Goal: Book appointment/travel/reservation

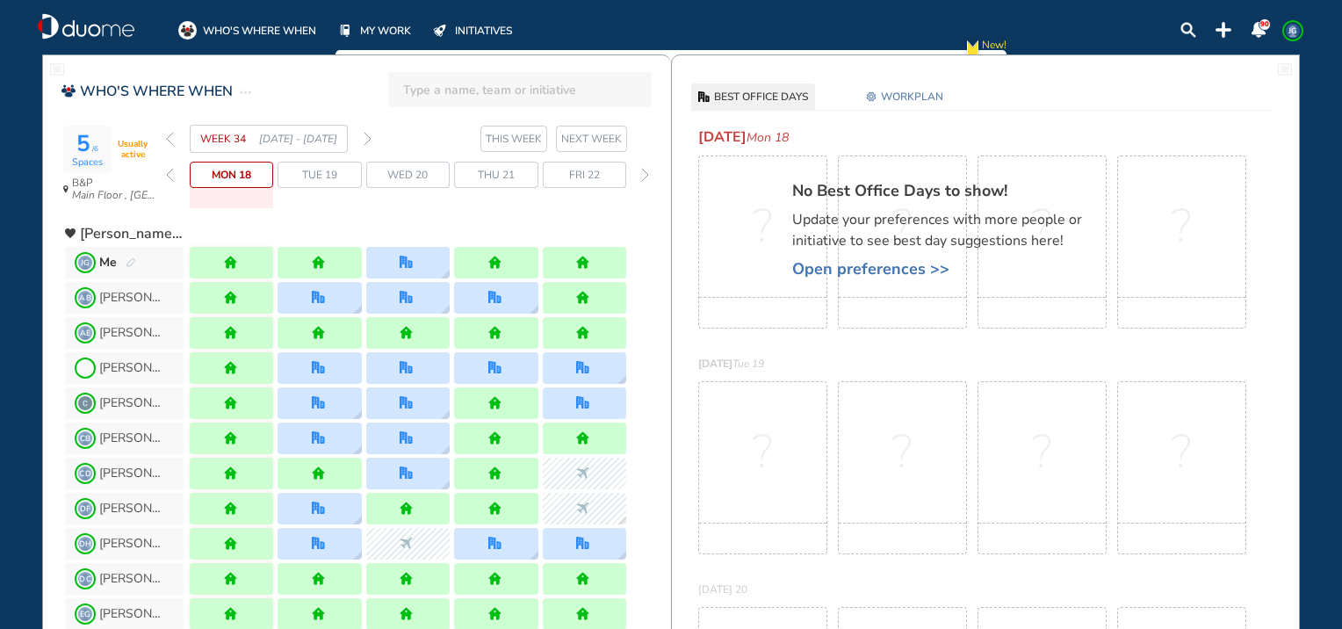
click at [882, 101] on span "WORKPLAN" at bounding box center [912, 97] width 62 height 18
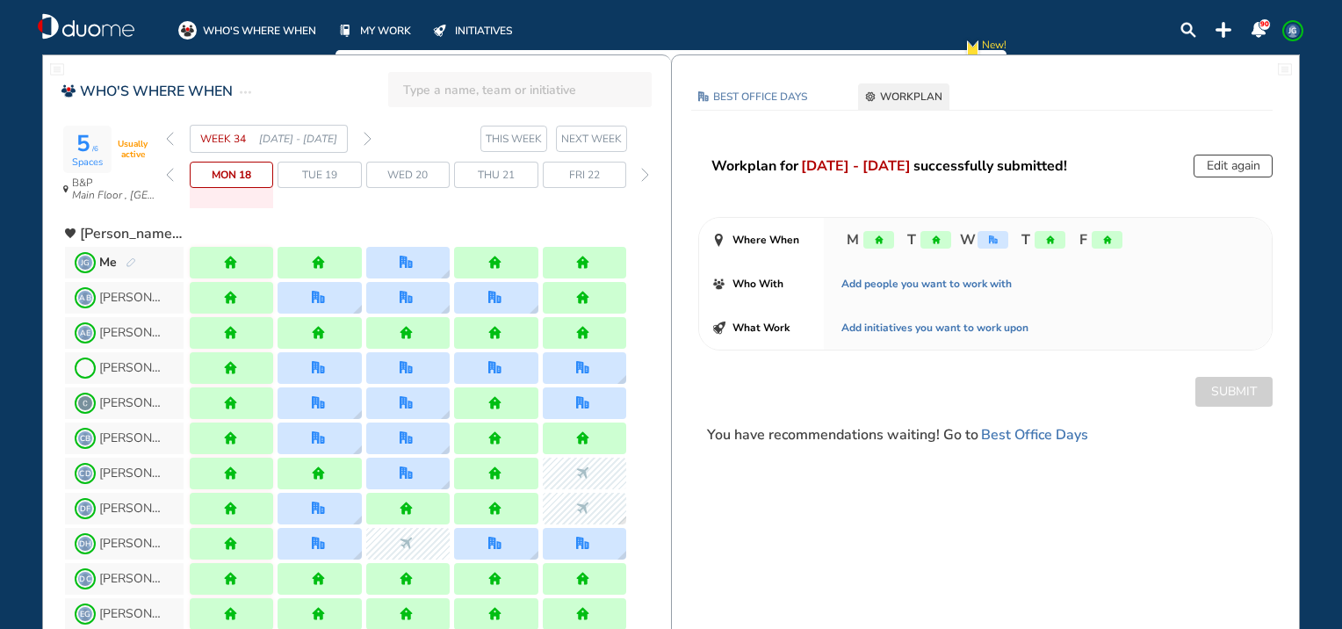
click at [365, 141] on img "forward week" at bounding box center [368, 139] width 8 height 14
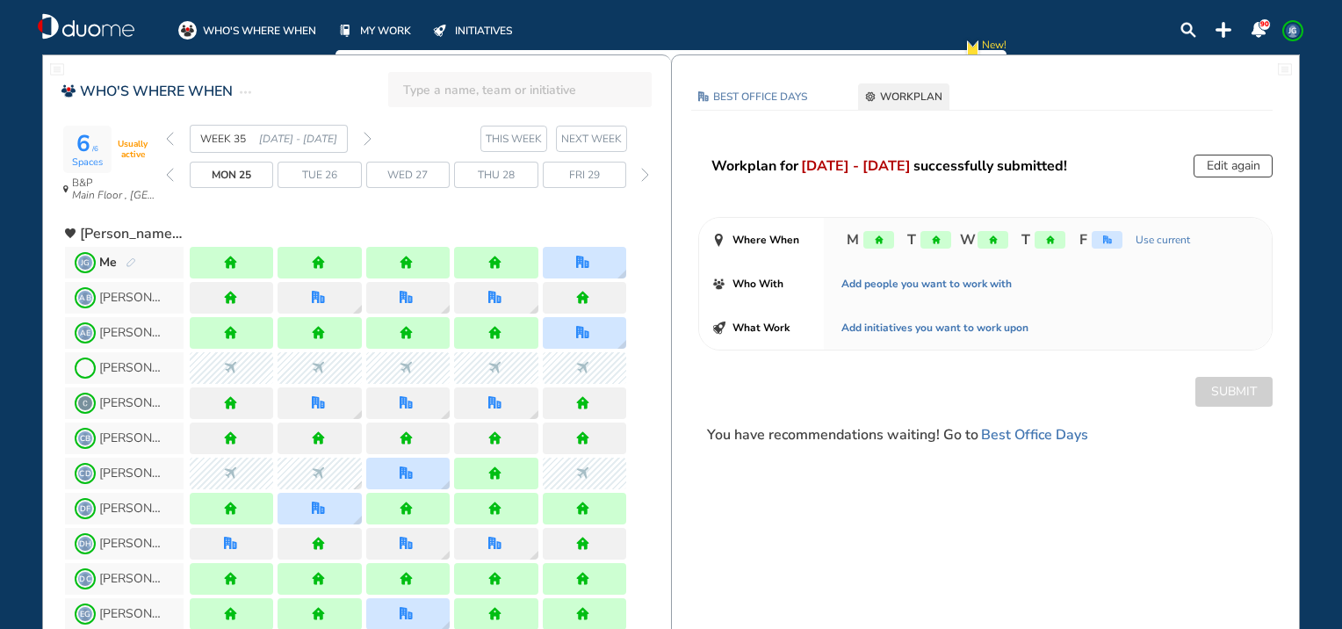
click at [365, 141] on img "forward week" at bounding box center [368, 139] width 8 height 14
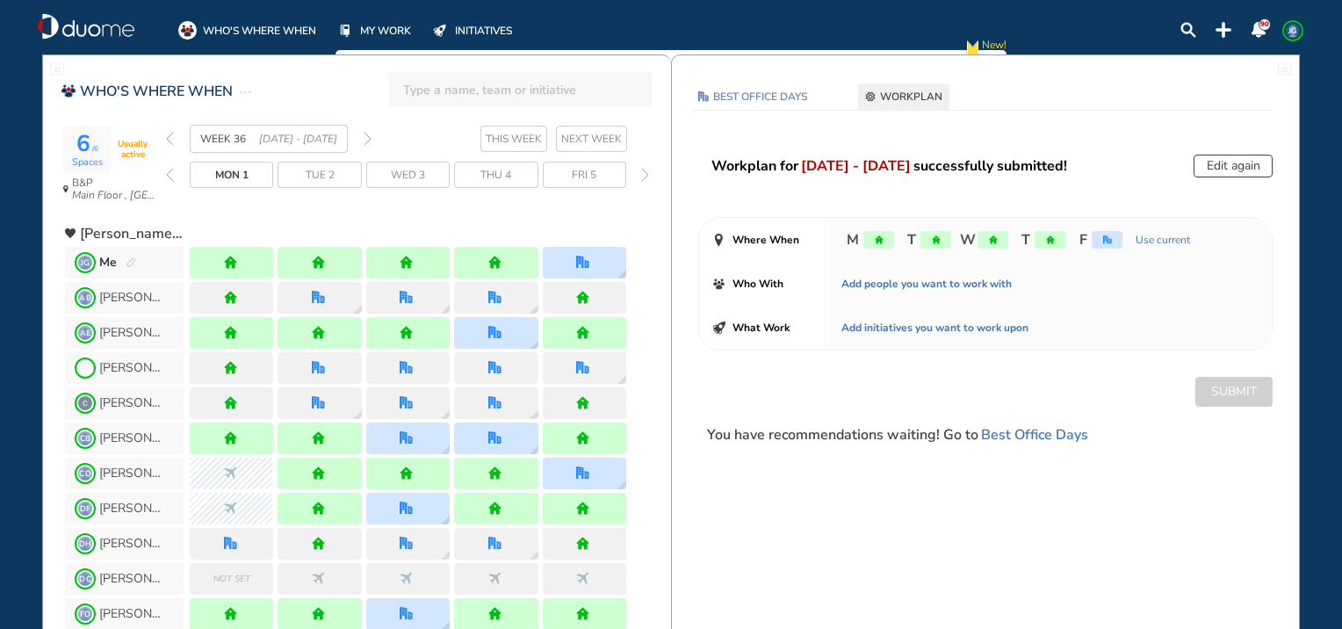
click at [370, 134] on img "forward week" at bounding box center [368, 139] width 8 height 14
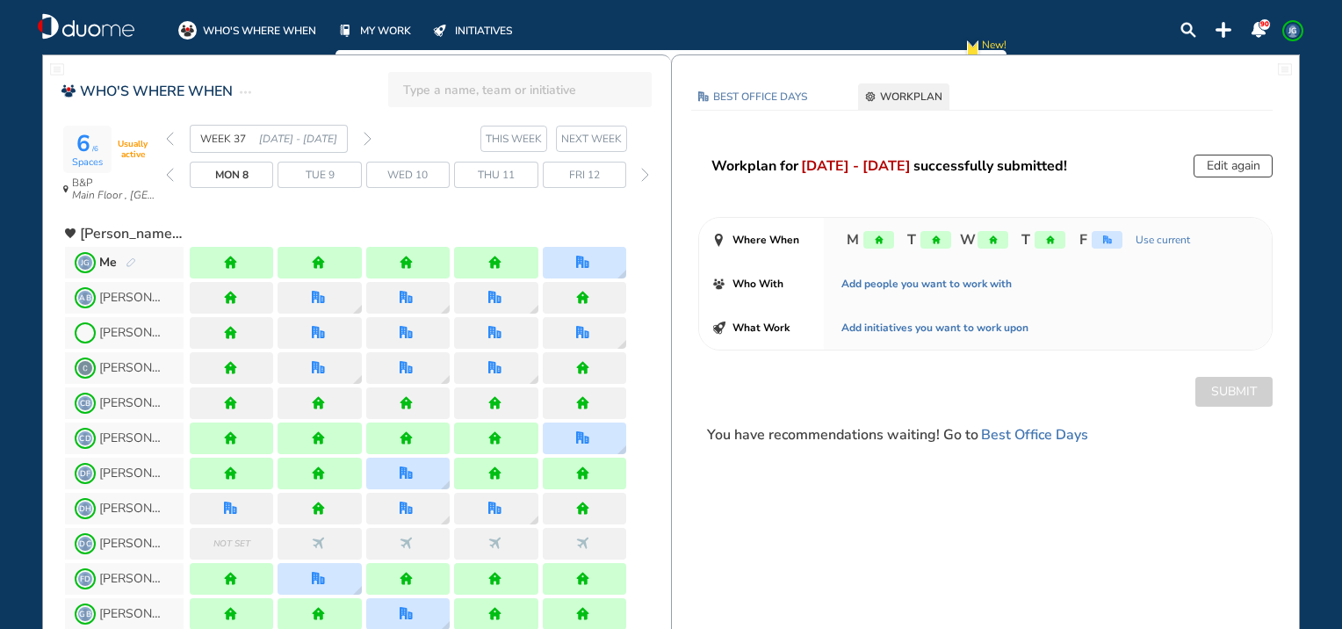
click at [370, 134] on img "forward week" at bounding box center [368, 139] width 8 height 14
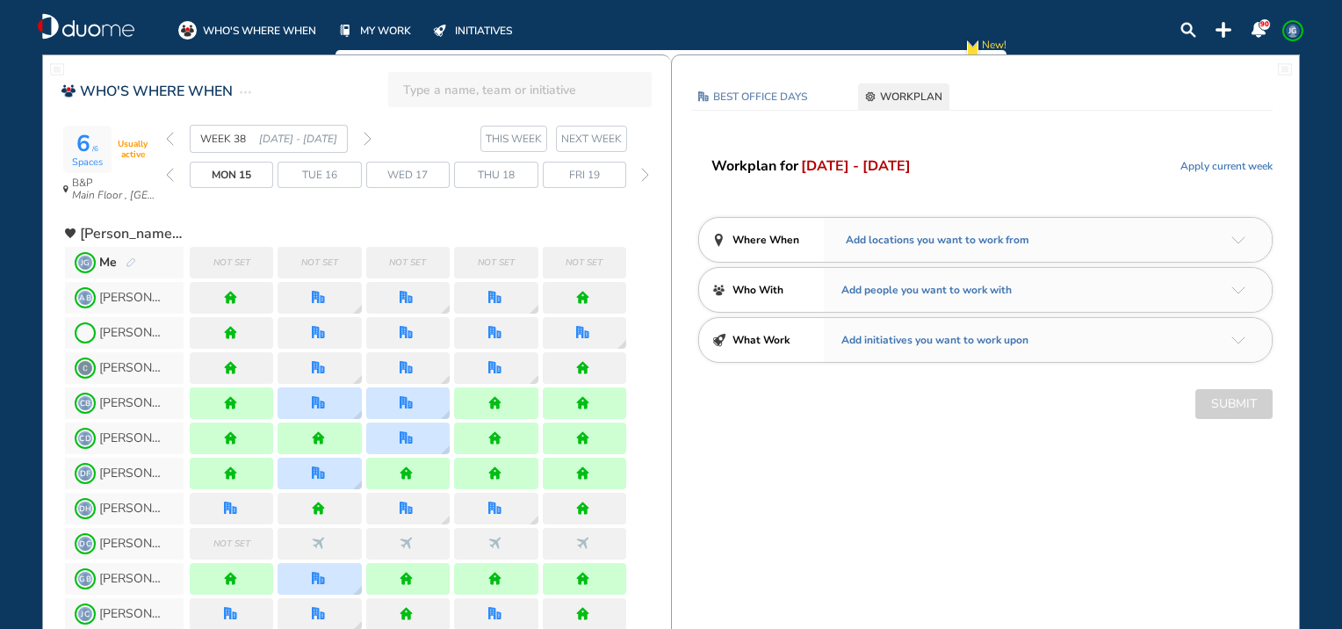
click at [170, 135] on img "back week" at bounding box center [170, 139] width 8 height 14
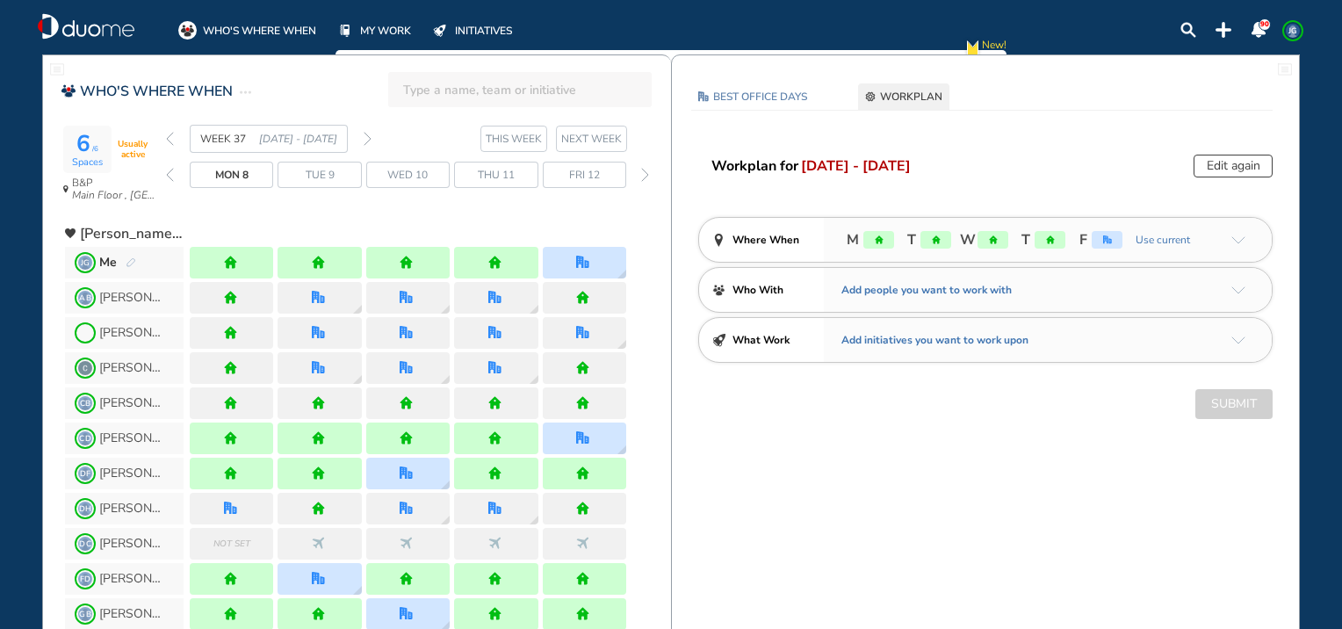
click at [170, 135] on img "back week" at bounding box center [170, 139] width 8 height 14
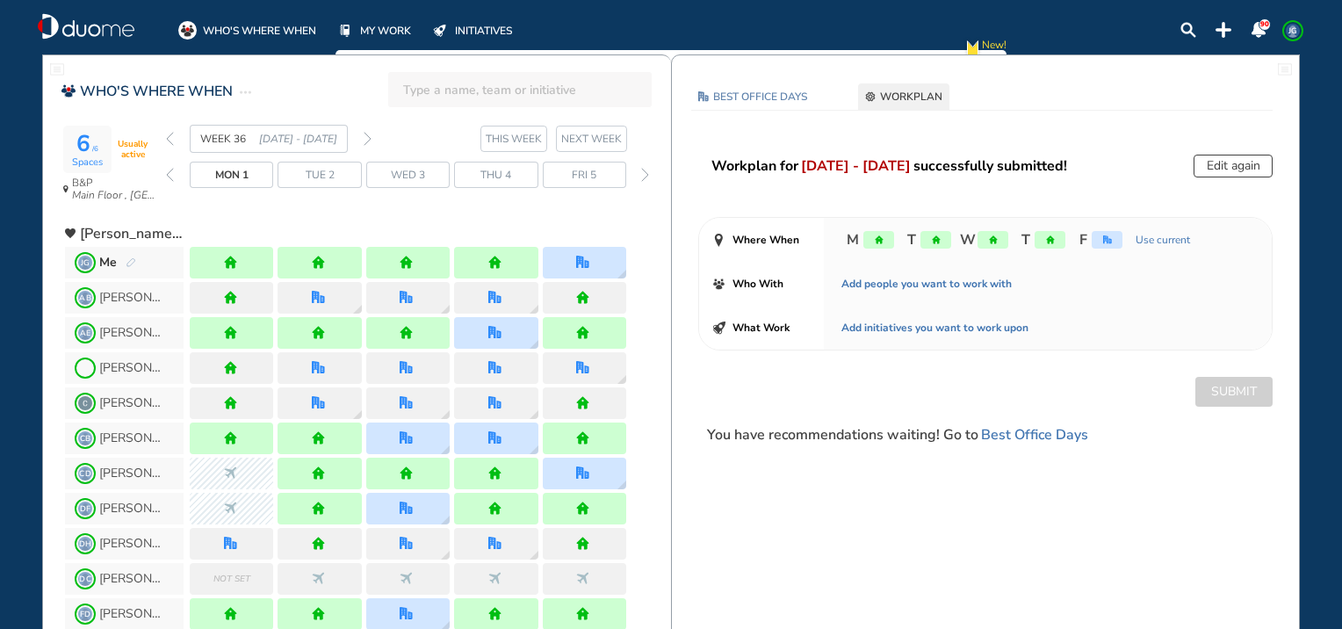
click at [365, 137] on img "forward week" at bounding box center [368, 139] width 8 height 14
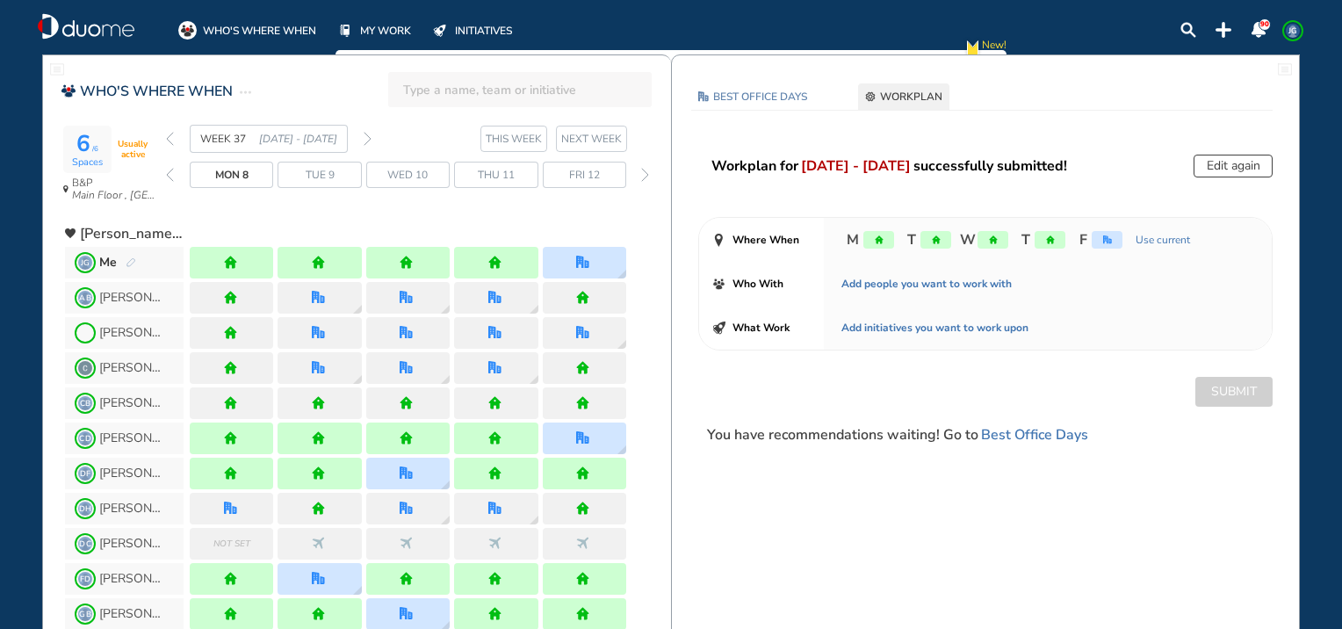
click at [365, 137] on img "forward week" at bounding box center [368, 139] width 8 height 14
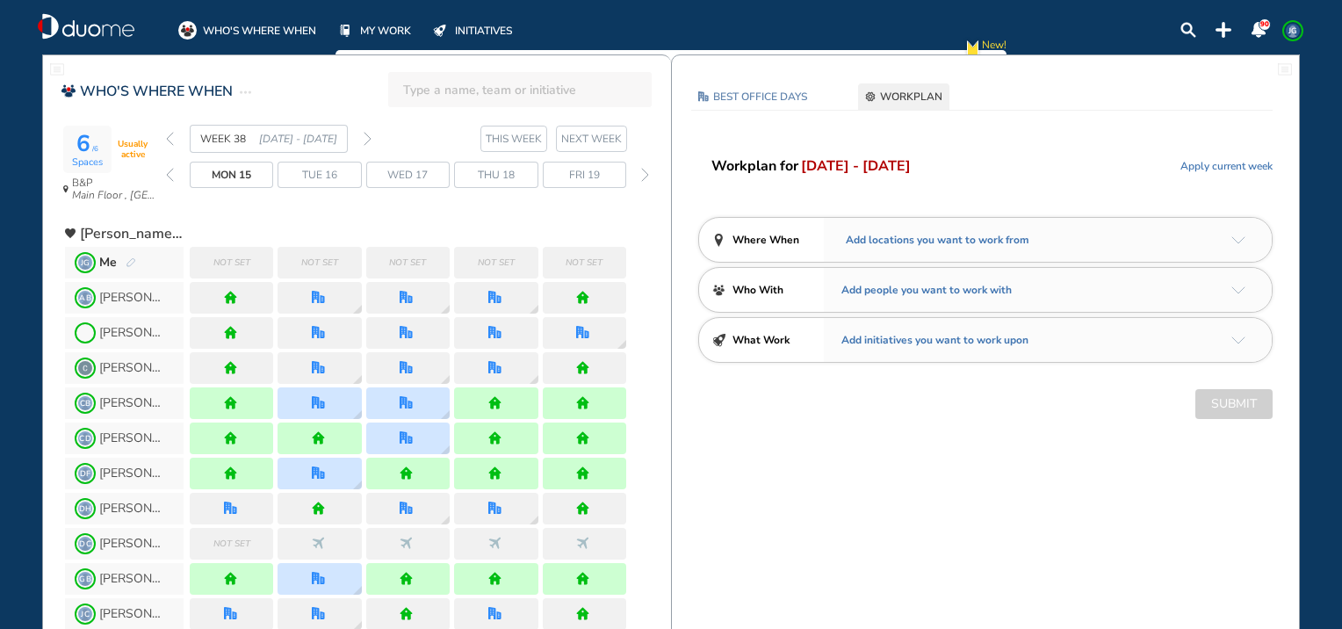
click at [1237, 239] on img "arrow-down-a5b4c4" at bounding box center [1238, 240] width 14 height 8
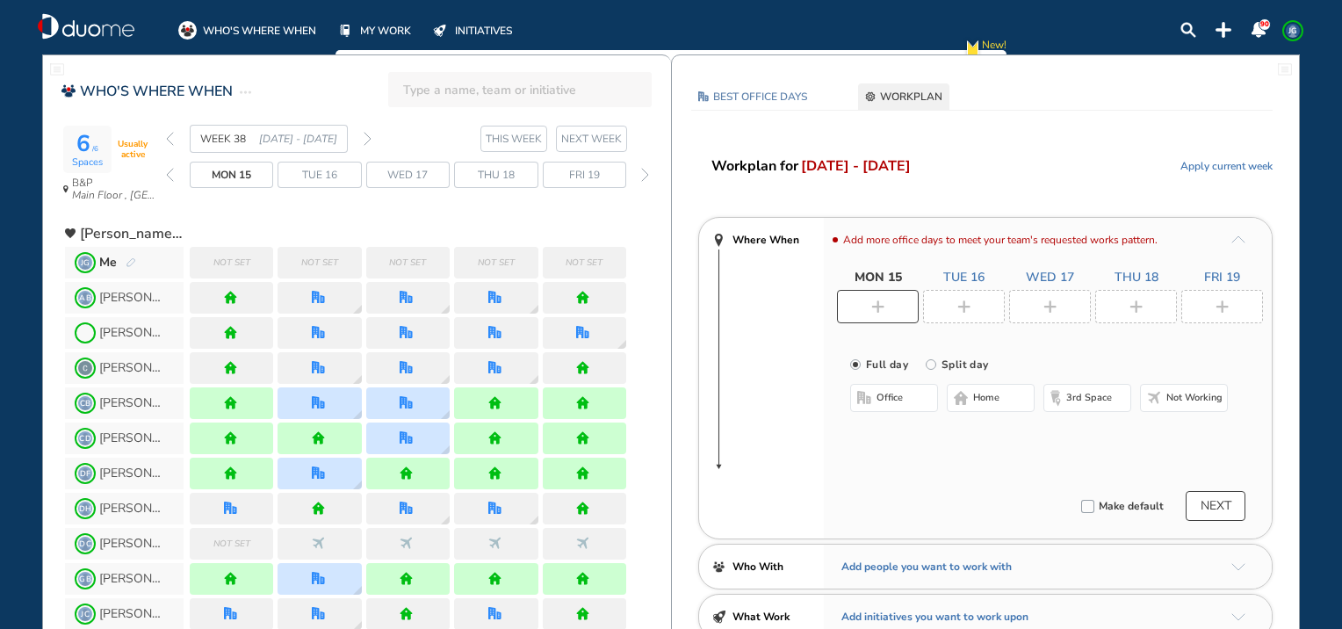
click at [967, 397] on button "home" at bounding box center [991, 398] width 88 height 28
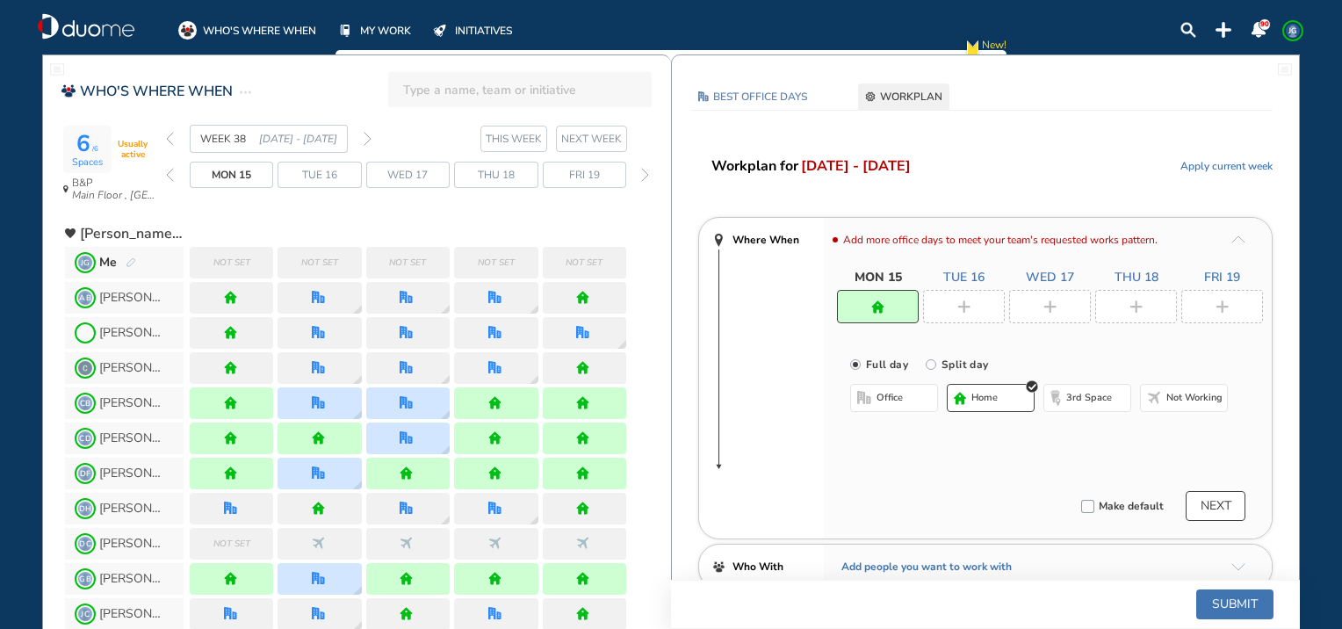
click at [982, 309] on div at bounding box center [964, 306] width 82 height 33
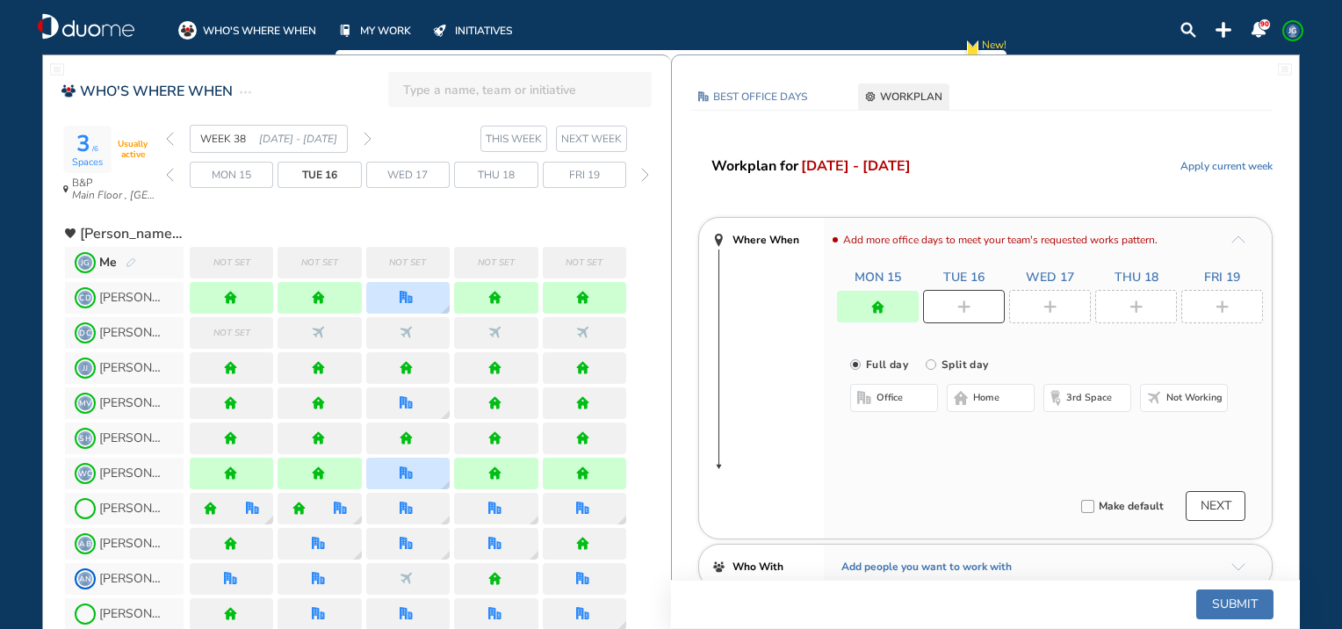
click at [964, 394] on img "home-bdbdbd" at bounding box center [961, 398] width 14 height 14
click at [1032, 311] on div at bounding box center [1050, 306] width 82 height 33
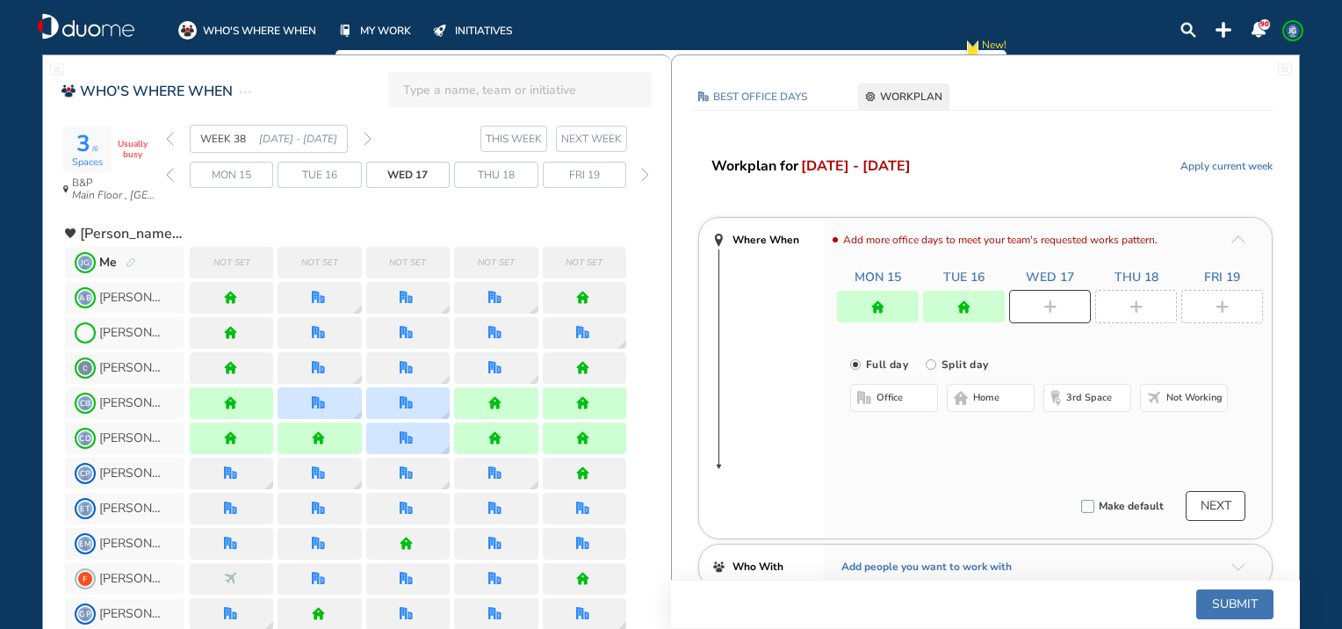
click at [885, 403] on span "office" at bounding box center [890, 398] width 26 height 14
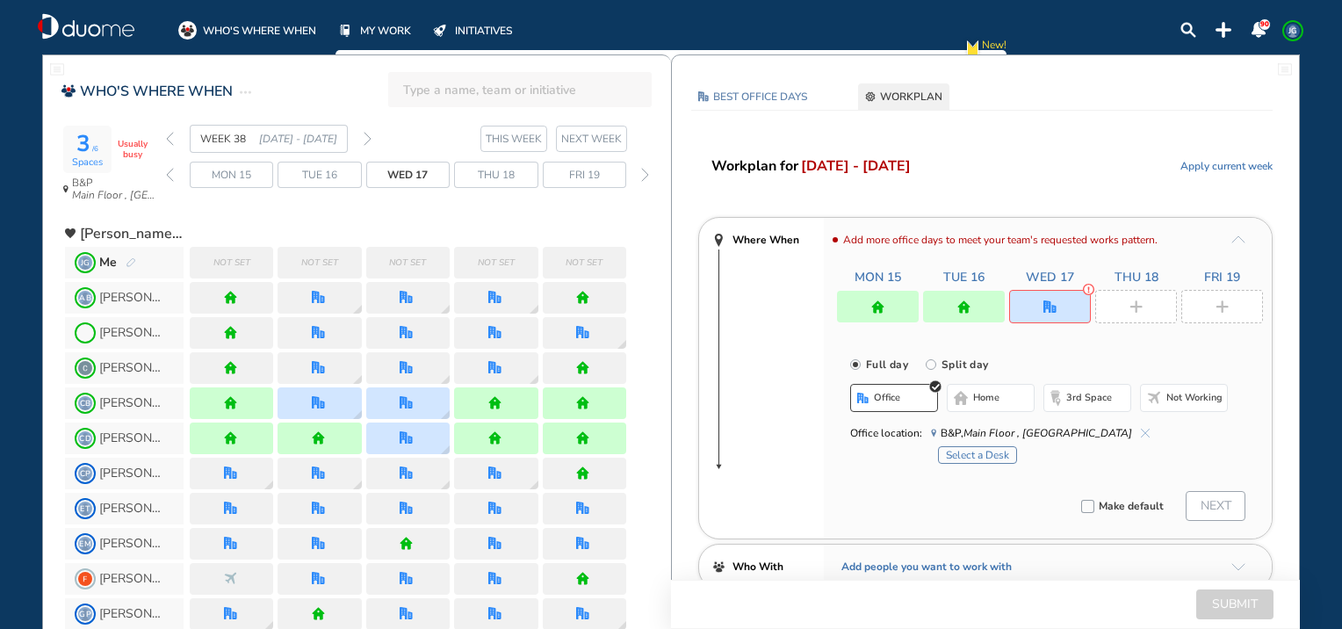
click at [979, 459] on button "Select a Desk" at bounding box center [977, 455] width 79 height 18
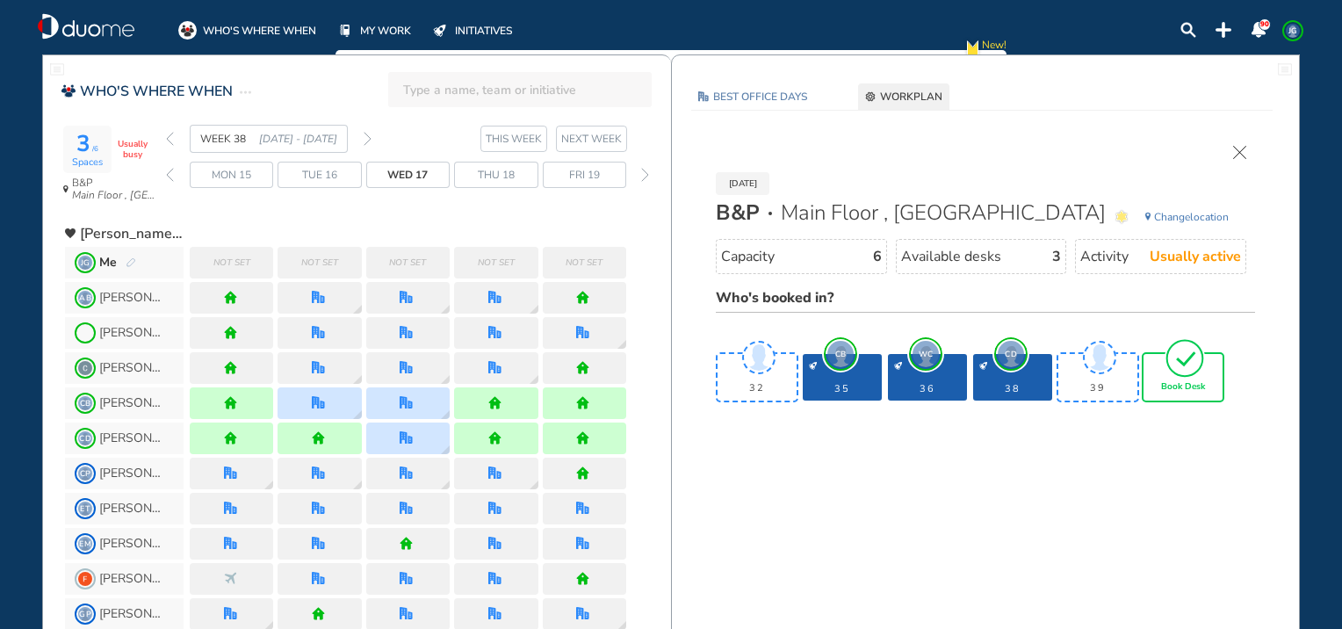
click at [1189, 396] on div "Book Desk" at bounding box center [1183, 377] width 79 height 47
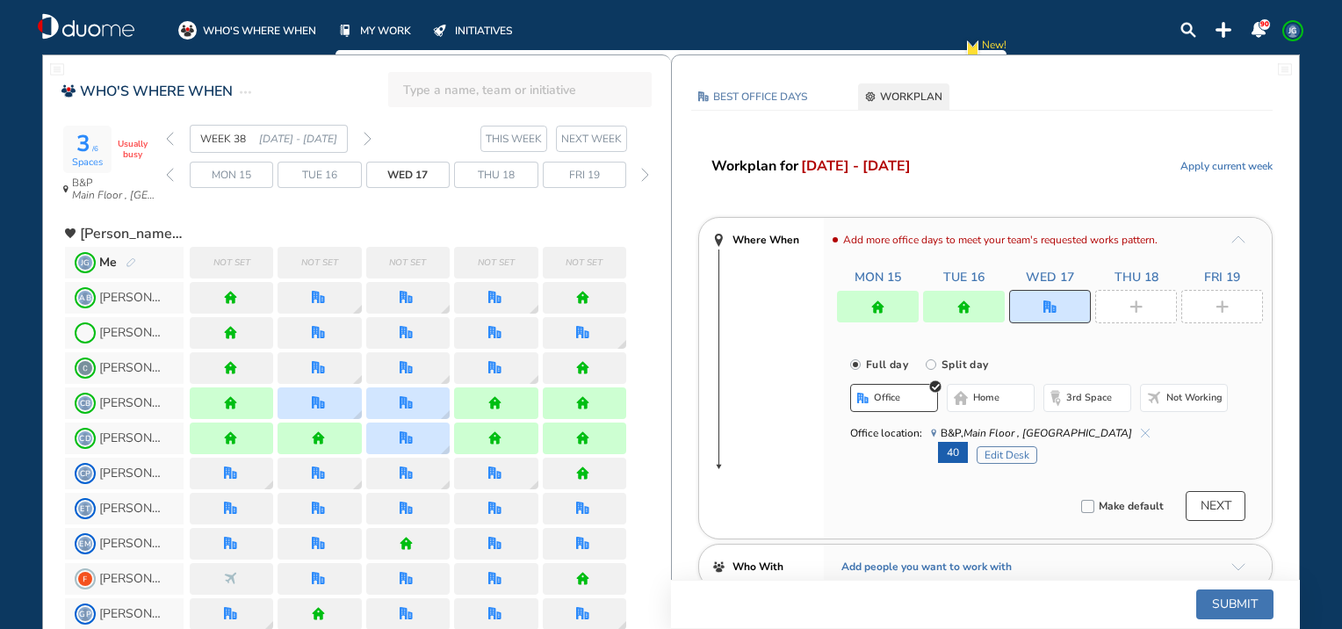
click at [1136, 302] on img "plus-rounded-bdbdbd" at bounding box center [1136, 306] width 13 height 13
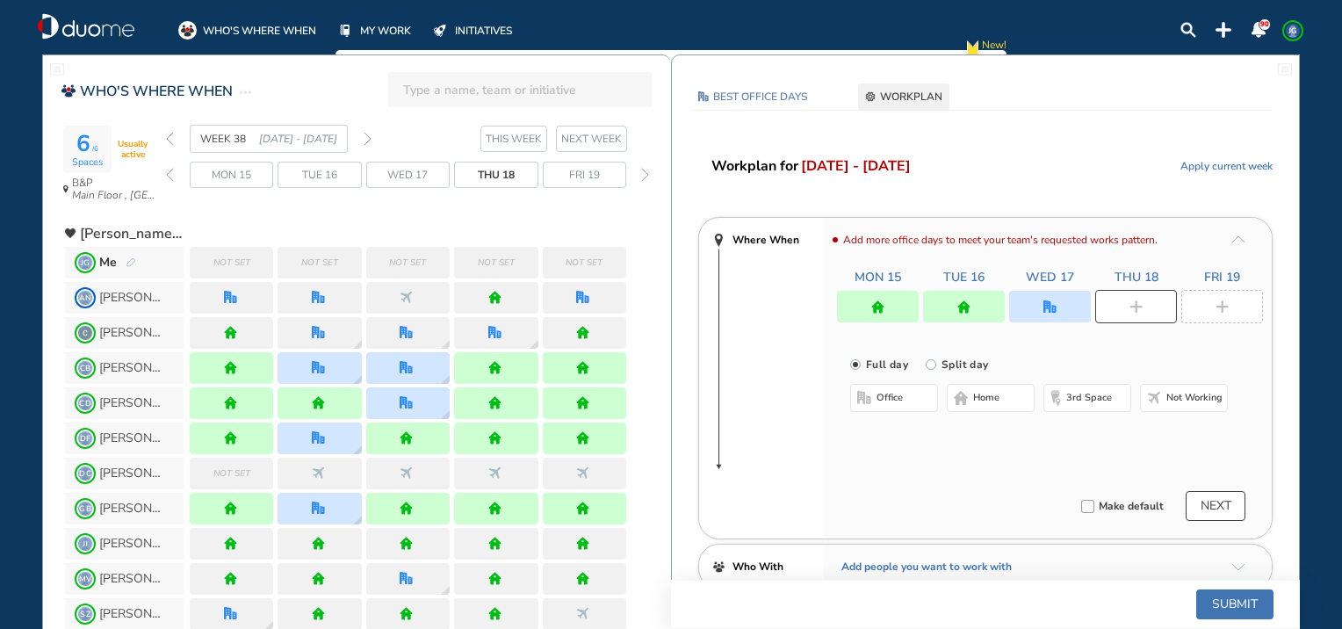
click at [979, 398] on span "home" at bounding box center [986, 398] width 26 height 14
click at [1219, 293] on div at bounding box center [1222, 306] width 82 height 33
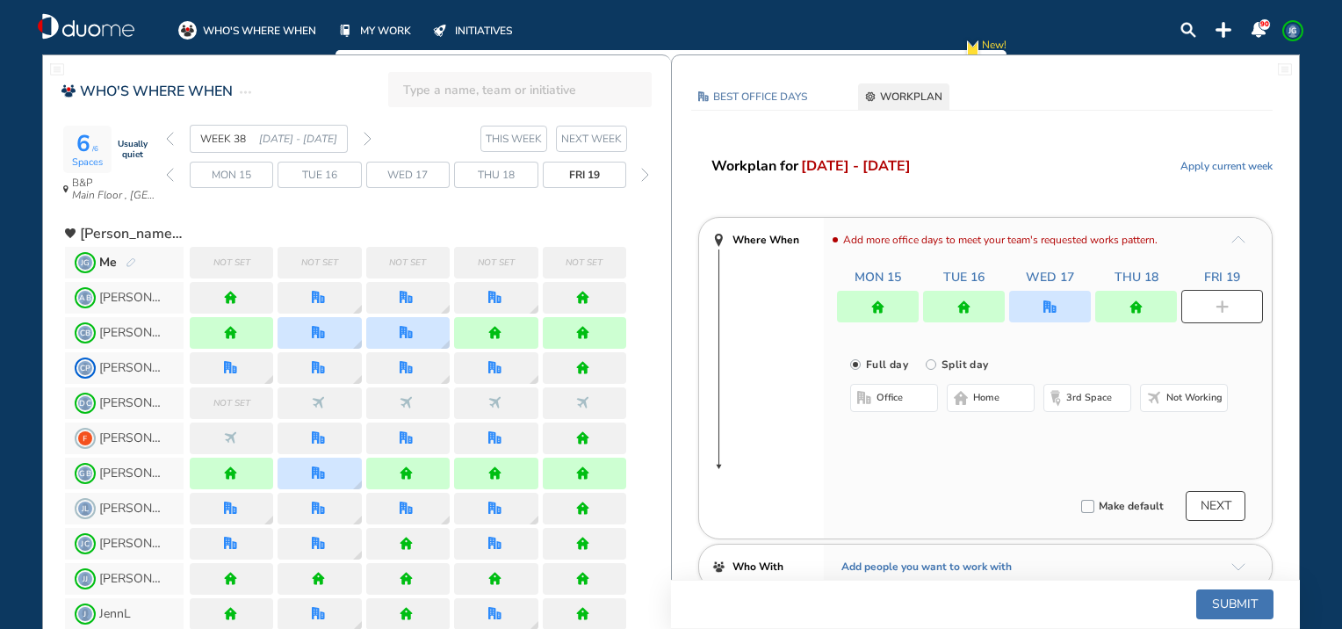
click at [1007, 397] on button "home" at bounding box center [991, 398] width 88 height 28
click at [1228, 594] on button "Submit" at bounding box center [1234, 604] width 77 height 30
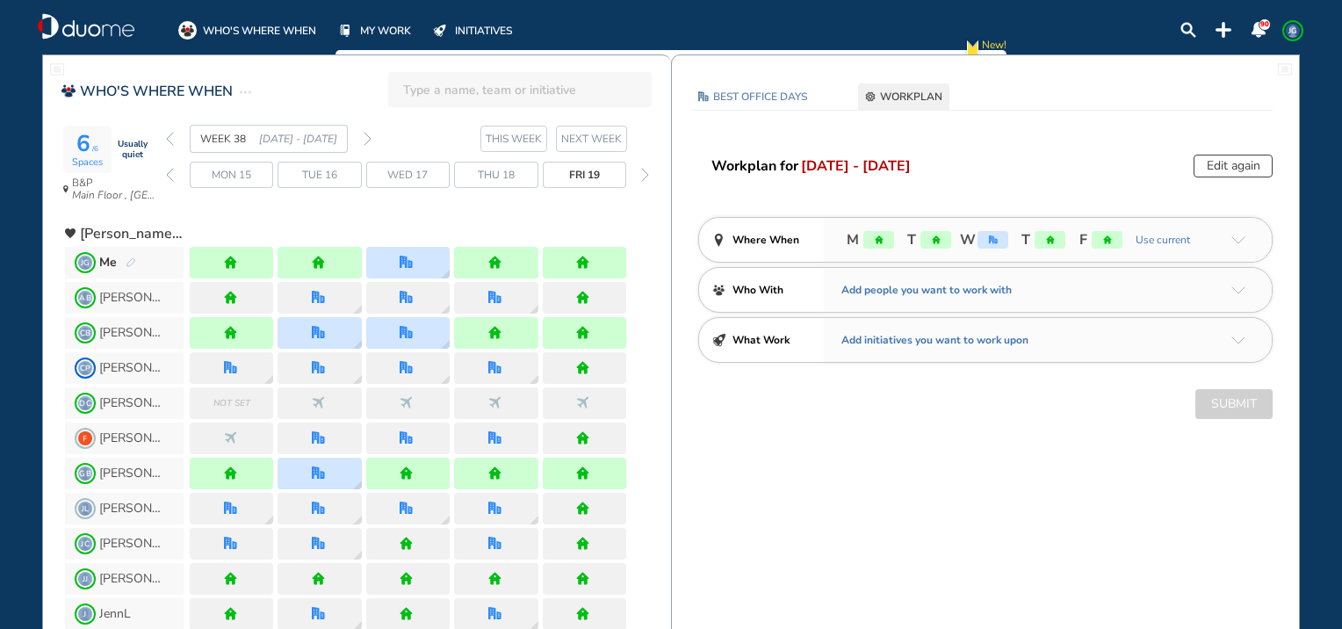
click at [364, 142] on img "forward week" at bounding box center [368, 139] width 8 height 14
